Goal: Navigation & Orientation: Find specific page/section

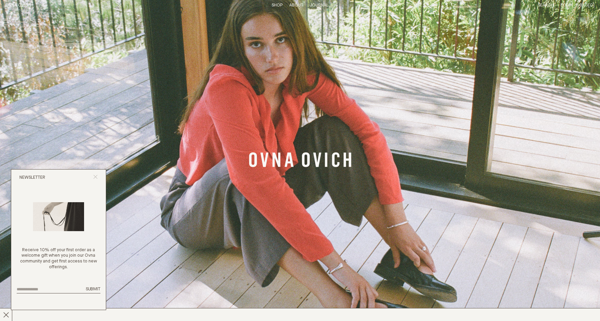
click at [95, 179] on icon "Close popup" at bounding box center [95, 177] width 4 height 4
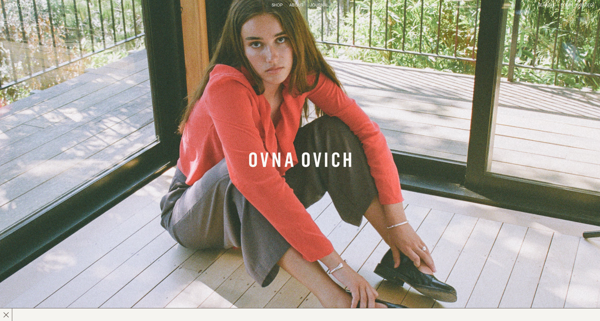
click at [314, 171] on img "Banner Link" at bounding box center [300, 160] width 600 height 321
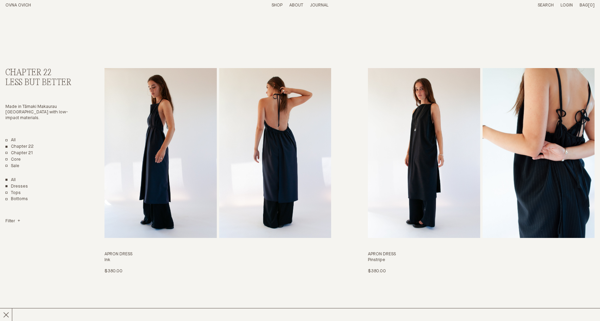
click at [11, 187] on link "Dresses" at bounding box center [16, 187] width 22 height 6
click at [12, 140] on link "All" at bounding box center [10, 141] width 10 height 6
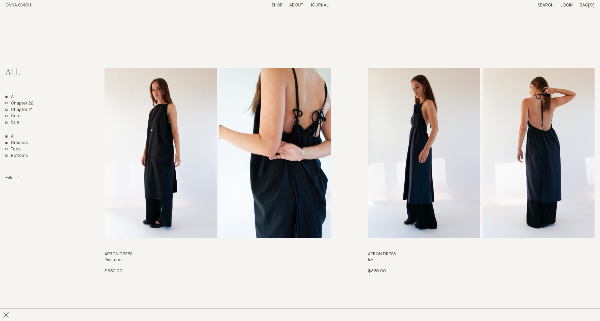
click at [7, 143] on link "Dresses" at bounding box center [16, 143] width 22 height 6
